Goal: Task Accomplishment & Management: Manage account settings

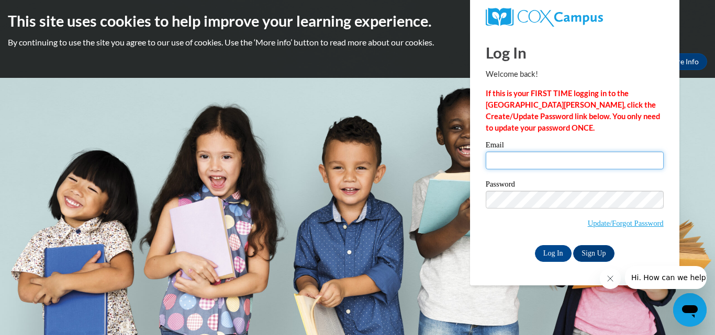
click at [537, 169] on input "Email" at bounding box center [575, 161] width 178 height 18
type input "[EMAIL_ADDRESS][DOMAIN_NAME]"
click at [554, 187] on label "Password" at bounding box center [575, 186] width 178 height 10
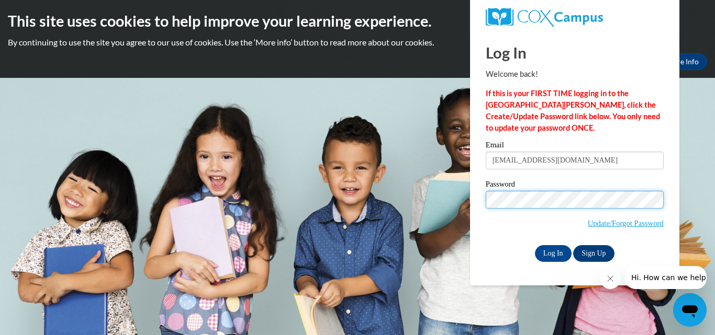
click at [535, 245] on input "Log In" at bounding box center [553, 253] width 37 height 17
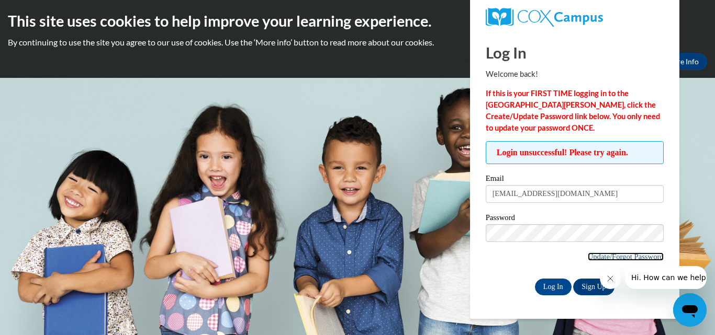
click at [610, 261] on link "Update/Forgot Password" at bounding box center [626, 257] width 76 height 8
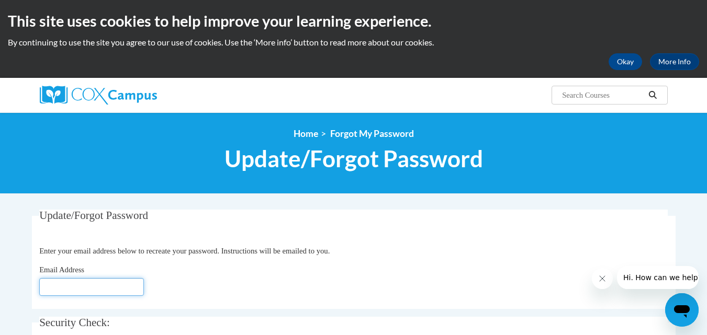
click at [77, 295] on input "Email Address" at bounding box center [91, 287] width 105 height 18
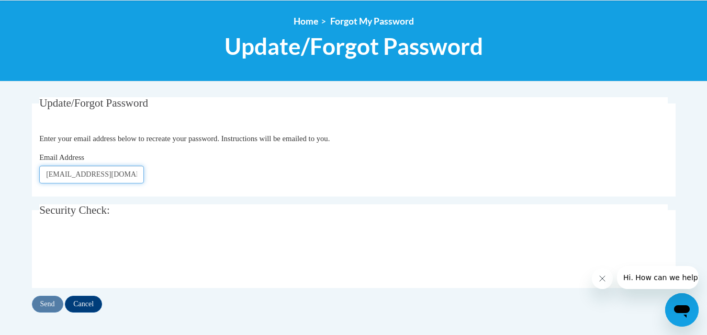
scroll to position [126, 0]
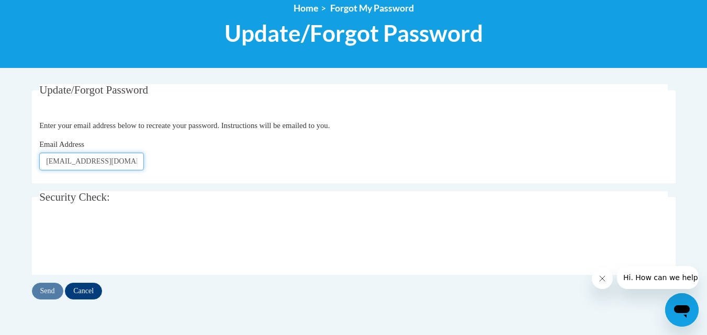
type input "[EMAIL_ADDRESS][DOMAIN_NAME]"
click at [50, 290] on input "Send" at bounding box center [47, 291] width 31 height 17
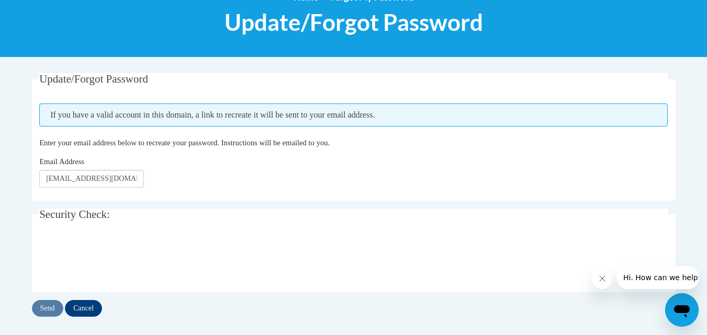
scroll to position [147, 0]
